Goal: Task Accomplishment & Management: Complete application form

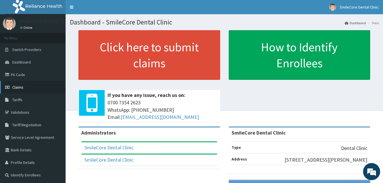
click at [26, 88] on link "Claims" at bounding box center [33, 87] width 66 height 13
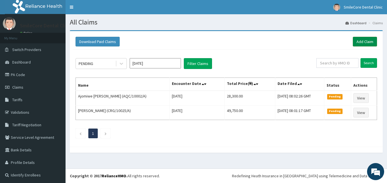
click at [362, 45] on link "Add Claim" at bounding box center [365, 42] width 24 height 10
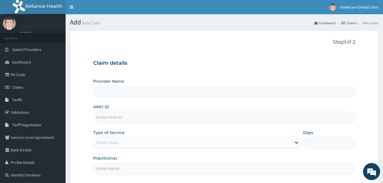
click at [125, 121] on input "HMO ID" at bounding box center [224, 117] width 262 height 11
paste input "RET/46527/A"
type input "RET/46527/A"
type input "SmileCore Dental Clinic"
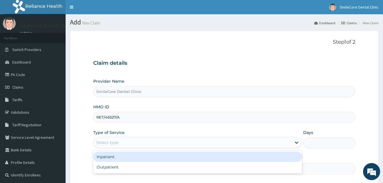
click at [119, 147] on div "Select type" at bounding box center [192, 142] width 198 height 9
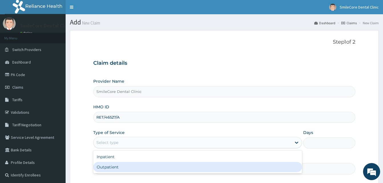
click at [117, 168] on div "Outpatient" at bounding box center [197, 167] width 209 height 10
type input "1"
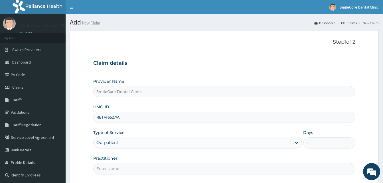
click at [117, 168] on input "Practitioner" at bounding box center [224, 168] width 262 height 11
type input "DR Janilla"
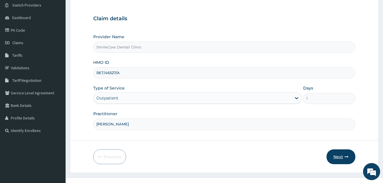
click at [334, 157] on button "Next" at bounding box center [340, 156] width 29 height 15
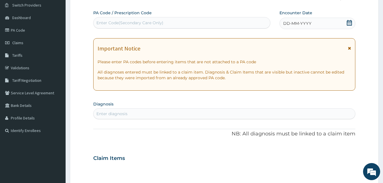
click at [192, 25] on div "Enter Code(Secondary Care Only)" at bounding box center [181, 22] width 176 height 9
paste input "RET/46527/A"
type input "R"
paste input "PA/FA57C0"
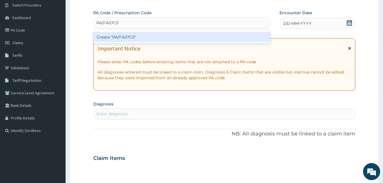
type input "PA/FA57C0"
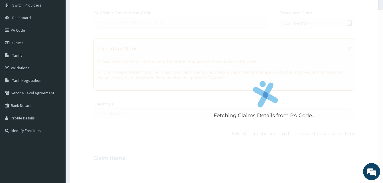
click at [324, 23] on div "Fetching Claims Details from PA Code..... PA Code / Prescription Code Enter Cod…" at bounding box center [224, 157] width 262 height 295
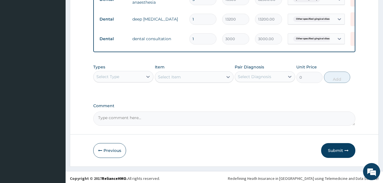
scroll to position [264, 0]
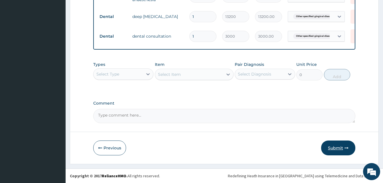
click at [334, 148] on button "Submit" at bounding box center [338, 147] width 34 height 15
